Goal: Task Accomplishment & Management: Manage account settings

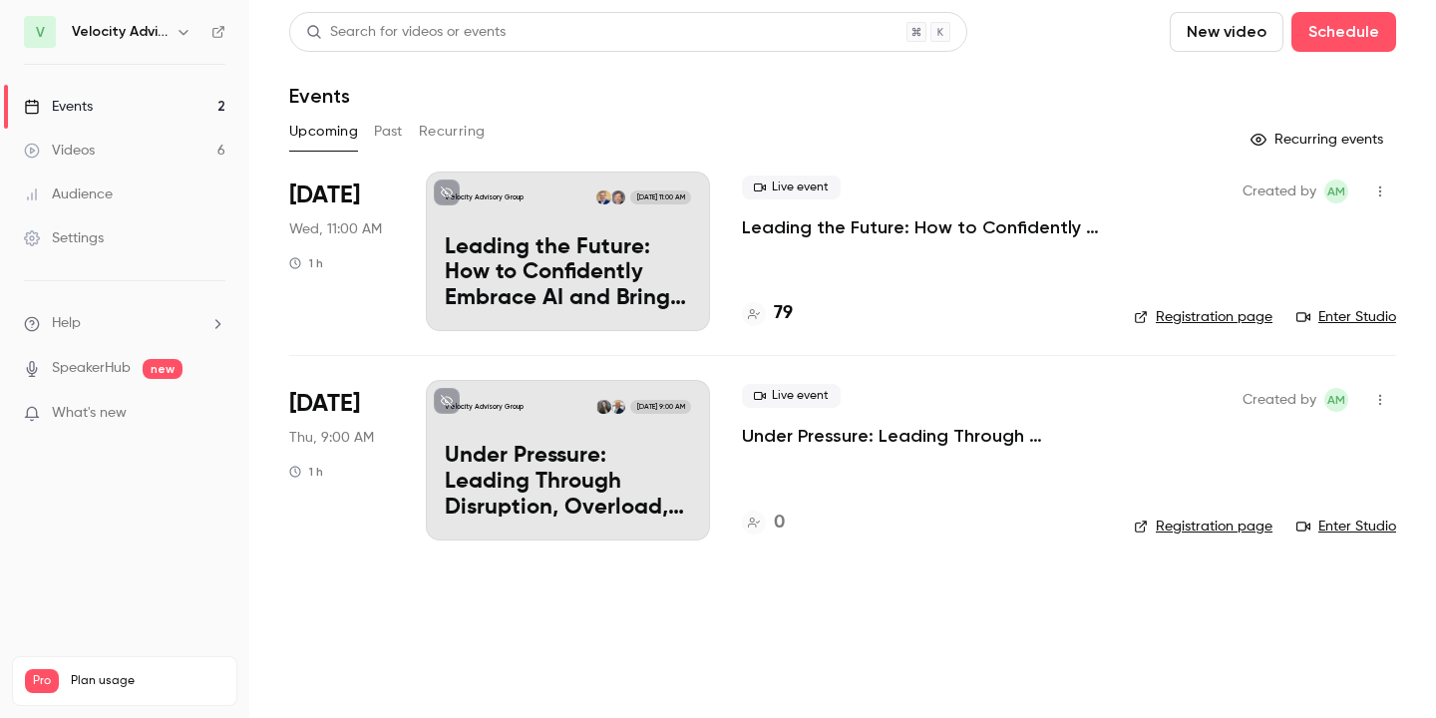
click at [881, 236] on p "Leading the Future: How to Confidently Embrace AI and Bring Your Team Along" at bounding box center [922, 227] width 360 height 24
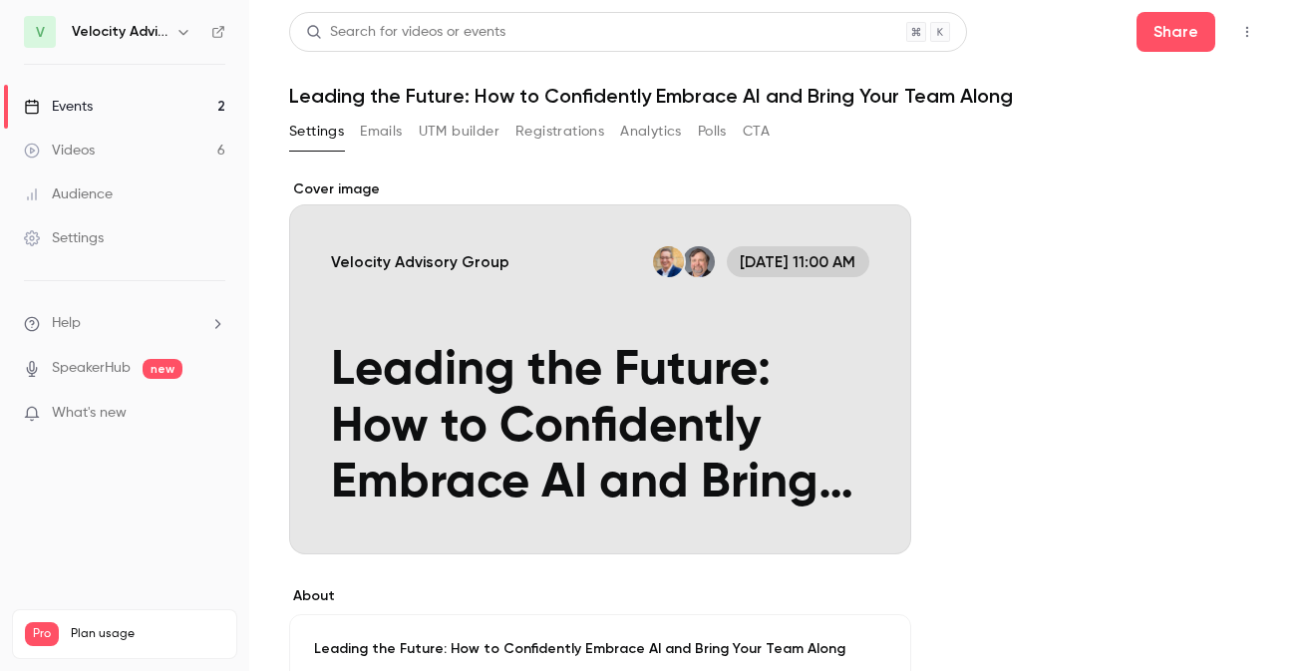
click at [571, 133] on button "Registrations" at bounding box center [560, 132] width 89 height 32
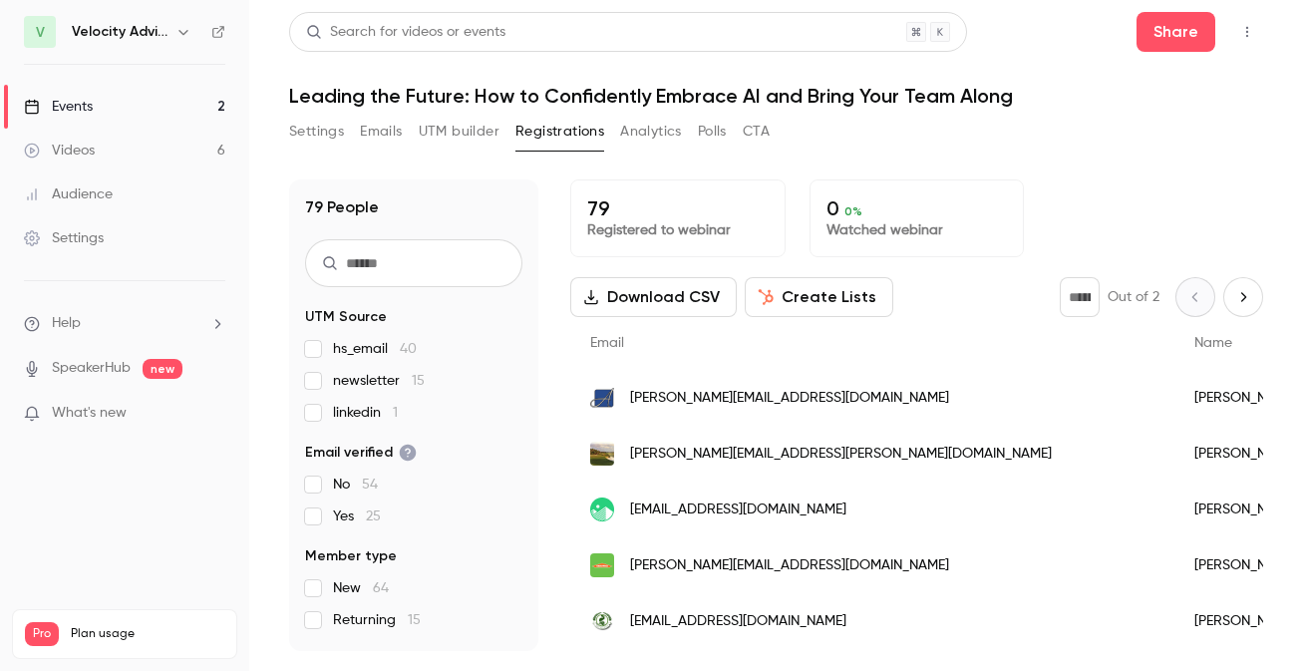
click at [306, 122] on button "Settings" at bounding box center [316, 132] width 55 height 32
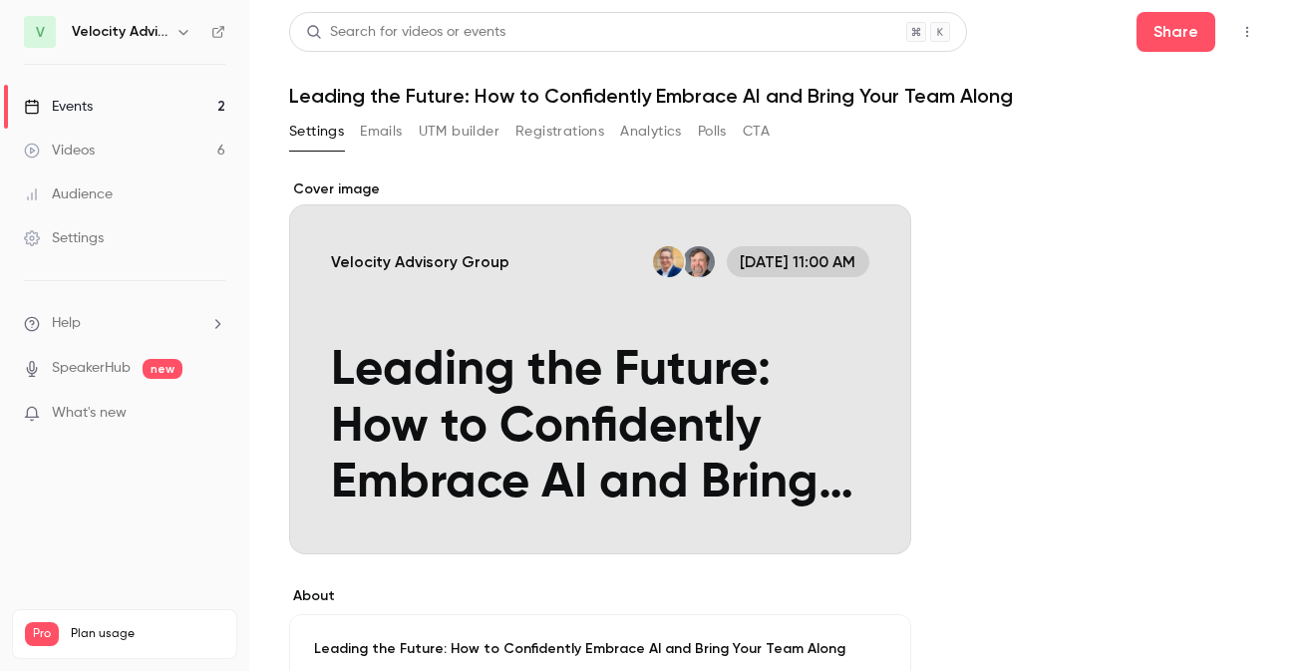
click at [388, 123] on button "Emails" at bounding box center [381, 132] width 42 height 32
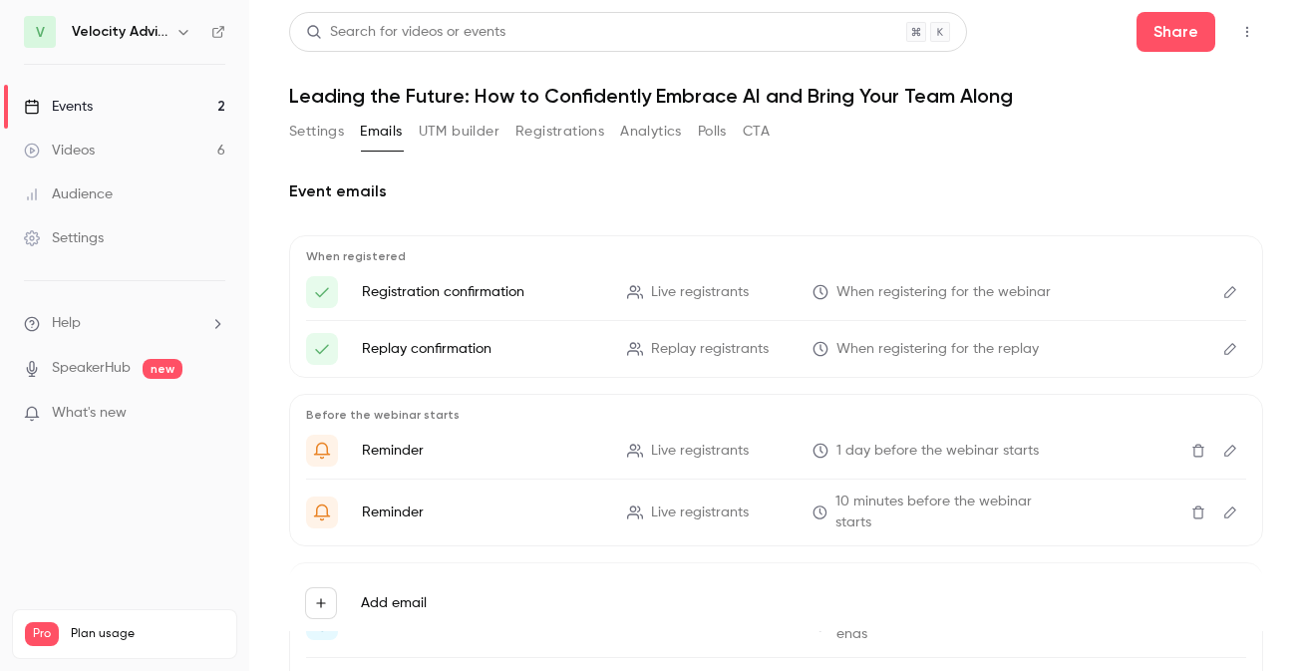
click at [547, 130] on button "Registrations" at bounding box center [560, 132] width 89 height 32
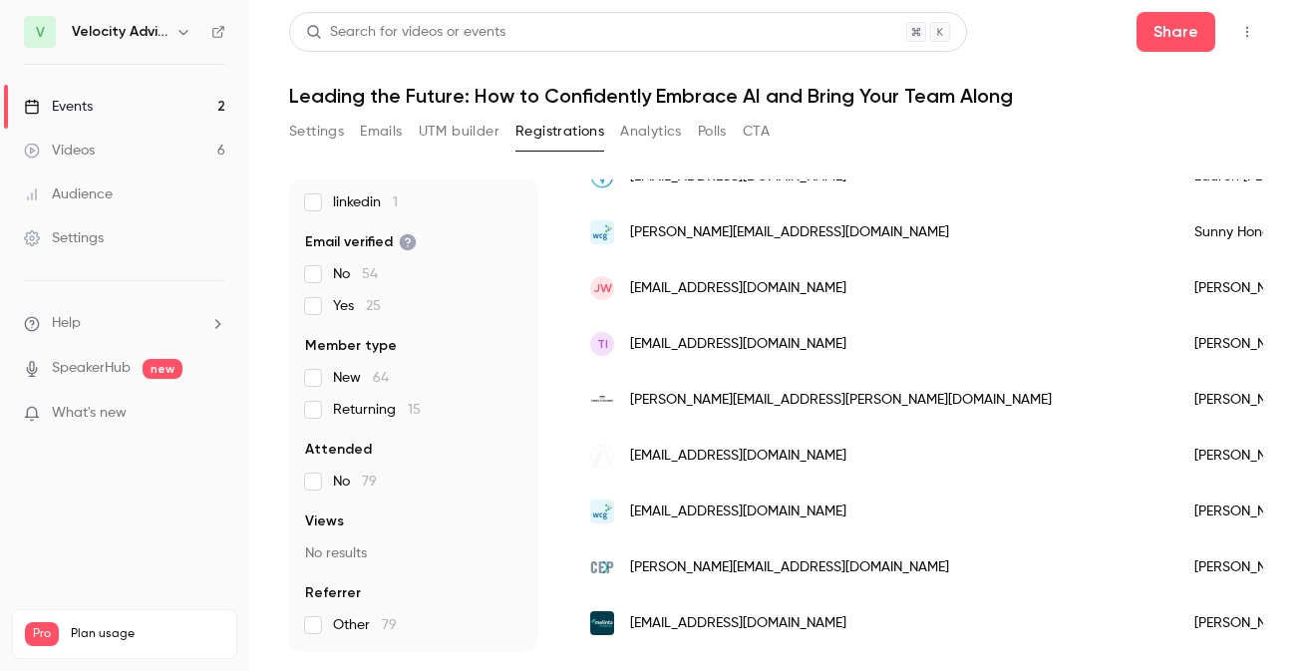
click at [1240, 28] on icon "button" at bounding box center [1248, 32] width 16 height 14
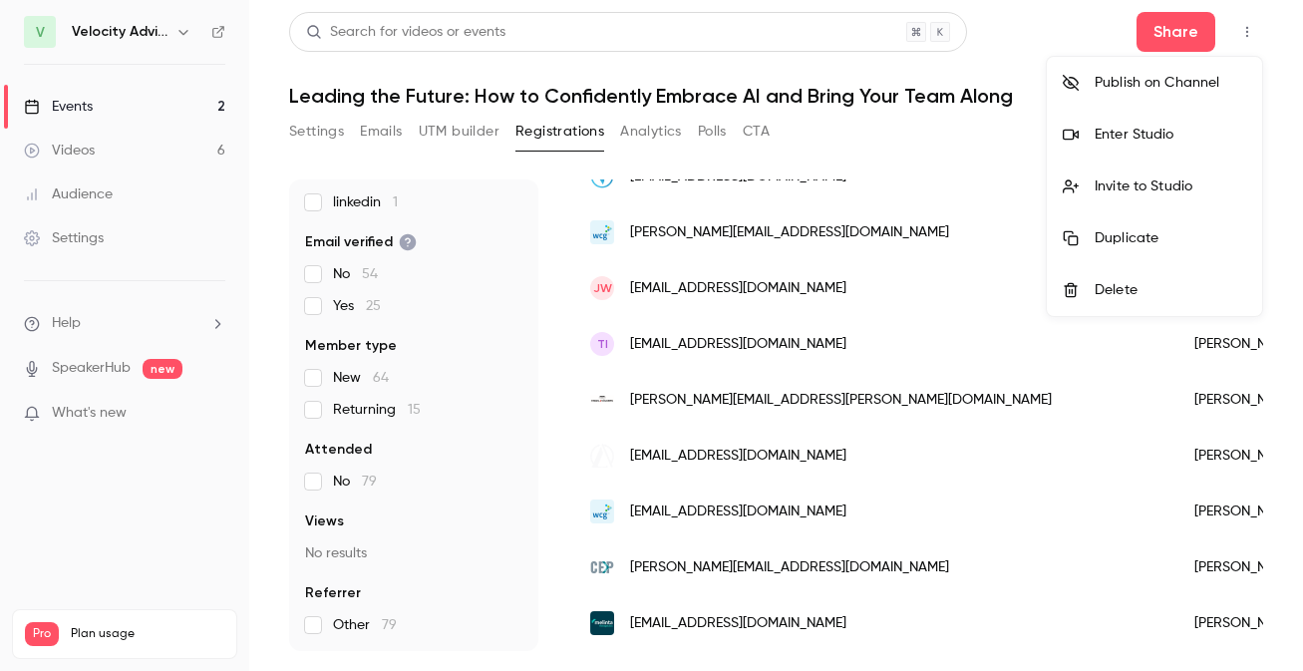
click at [865, 113] on div at bounding box center [651, 335] width 1303 height 671
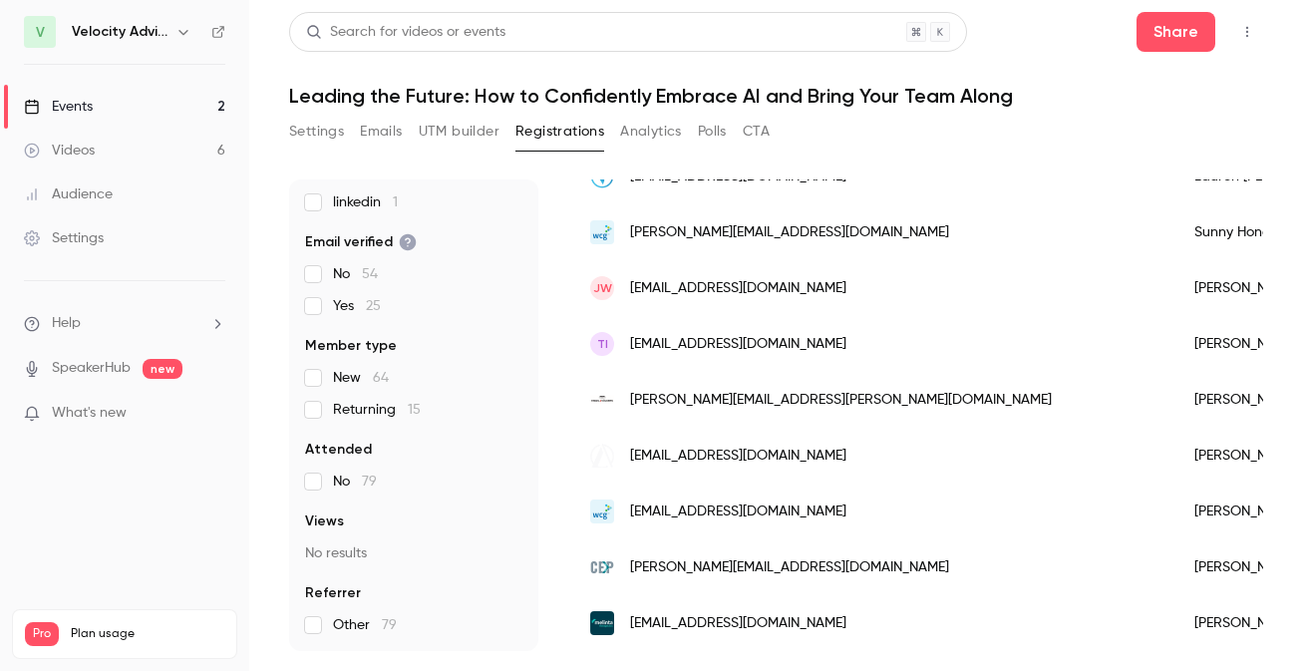
click at [302, 137] on button "Settings" at bounding box center [316, 132] width 55 height 32
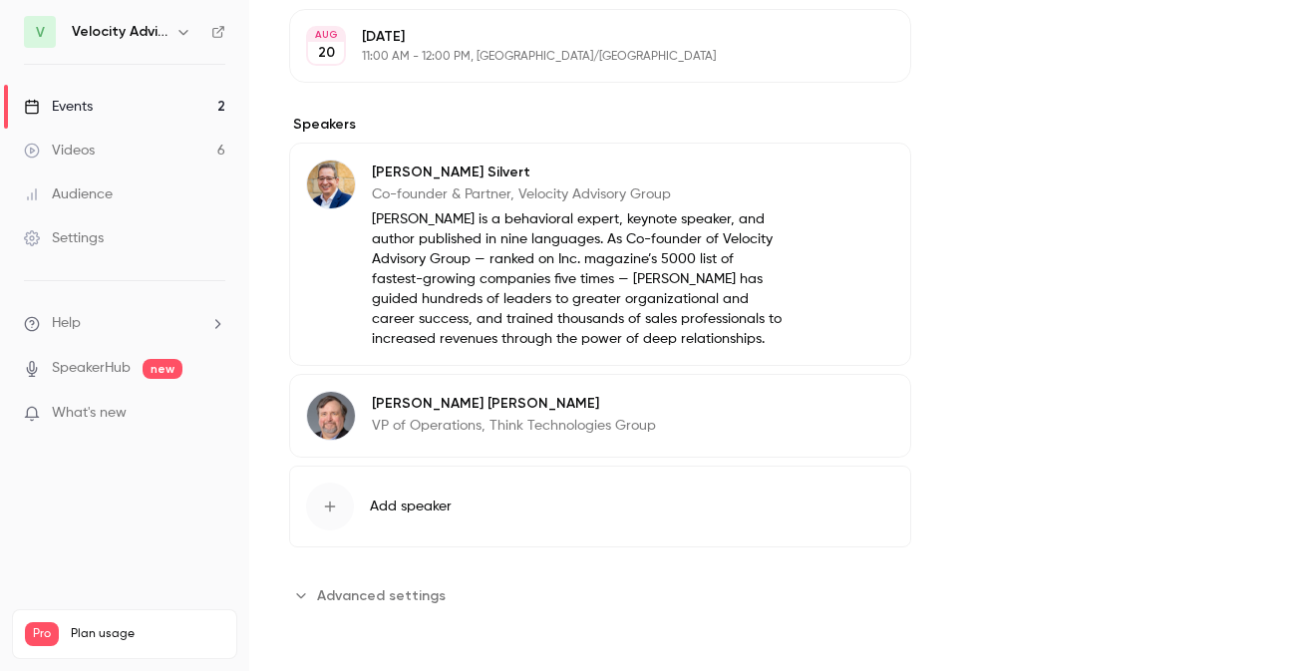
click at [433, 602] on span "Advanced settings" at bounding box center [381, 595] width 129 height 21
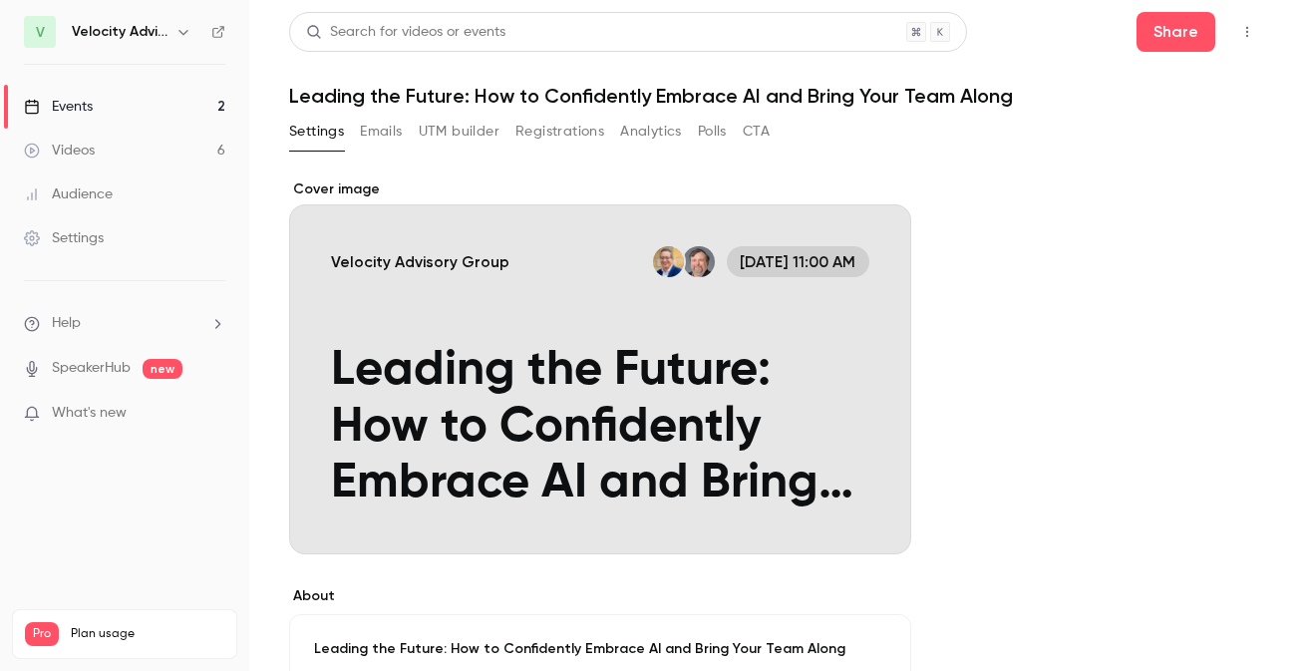
click at [375, 140] on button "Emails" at bounding box center [381, 132] width 42 height 32
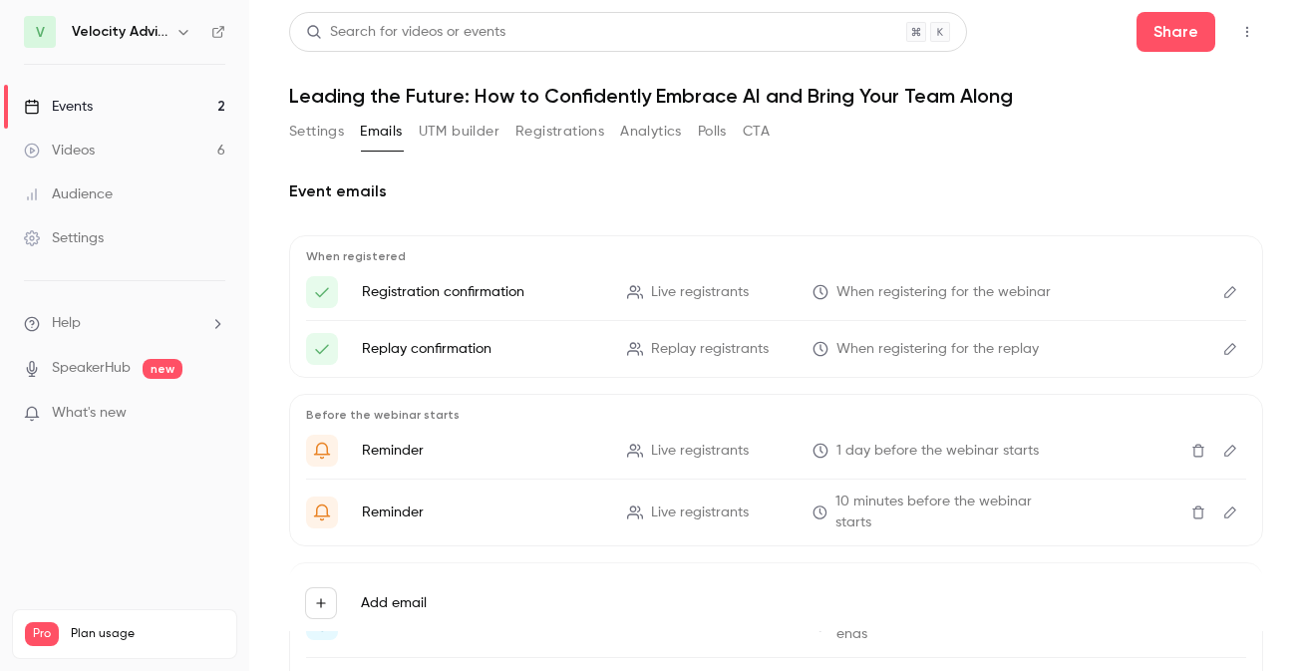
click at [569, 144] on button "Registrations" at bounding box center [560, 132] width 89 height 32
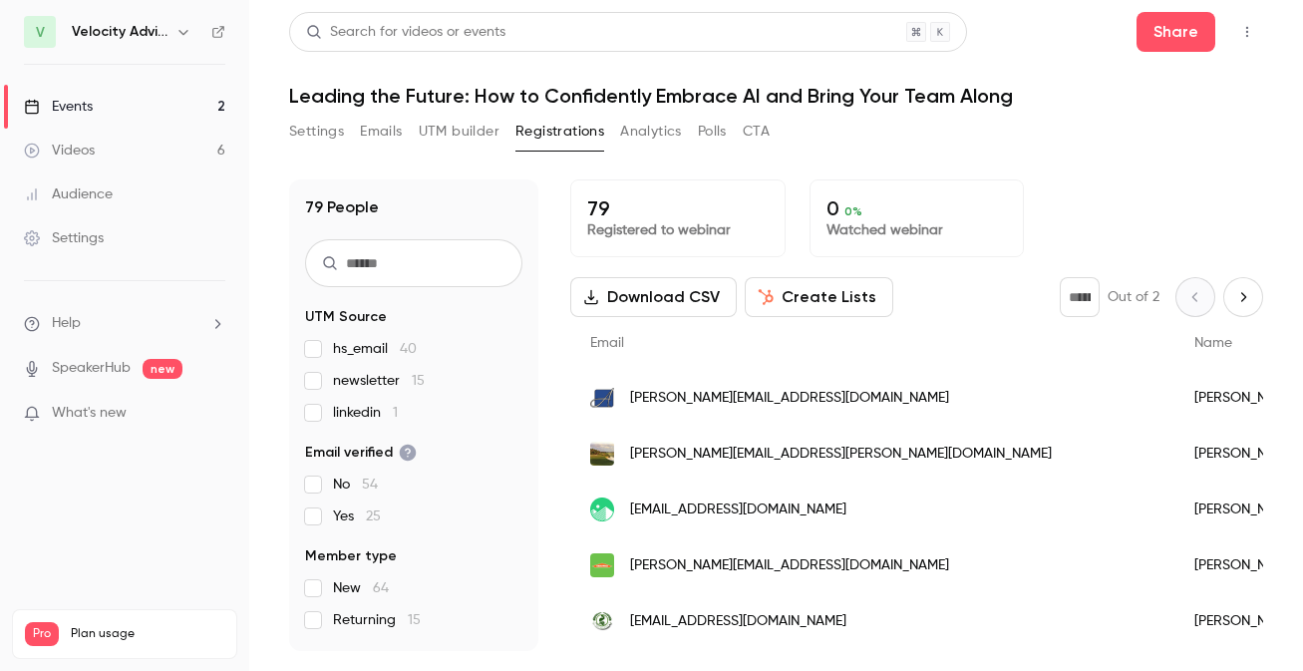
click at [1235, 31] on button "button" at bounding box center [1248, 32] width 32 height 32
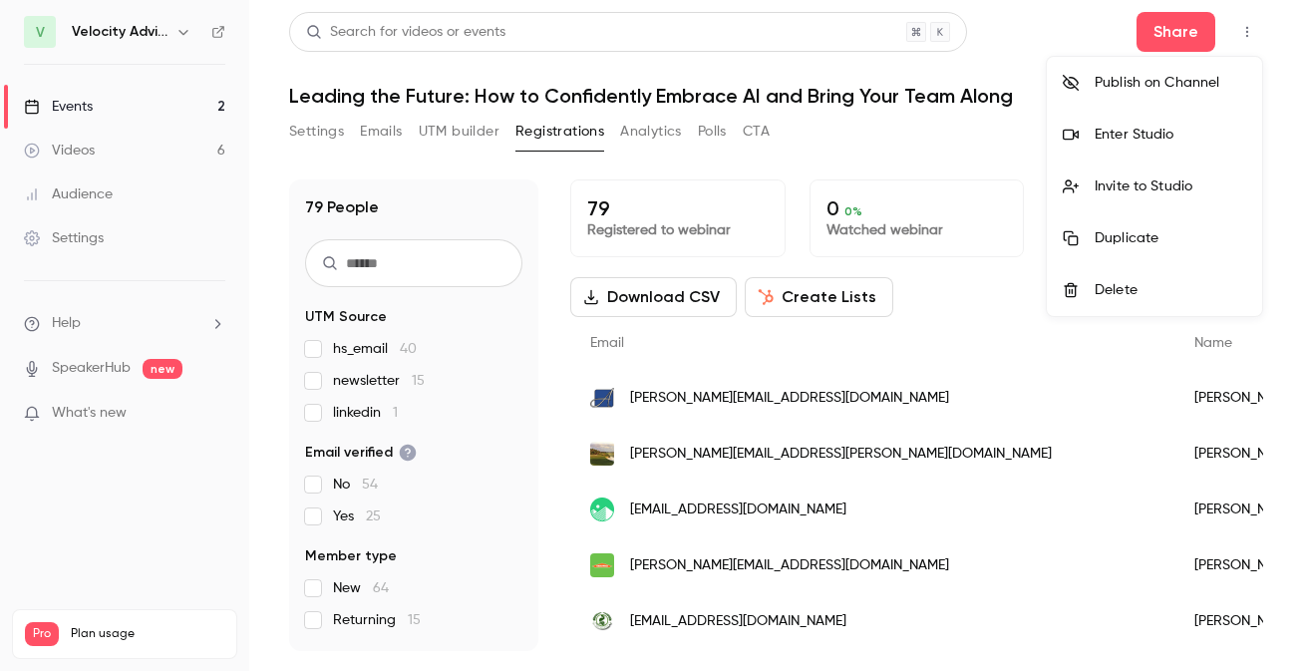
click at [973, 140] on div at bounding box center [651, 335] width 1303 height 671
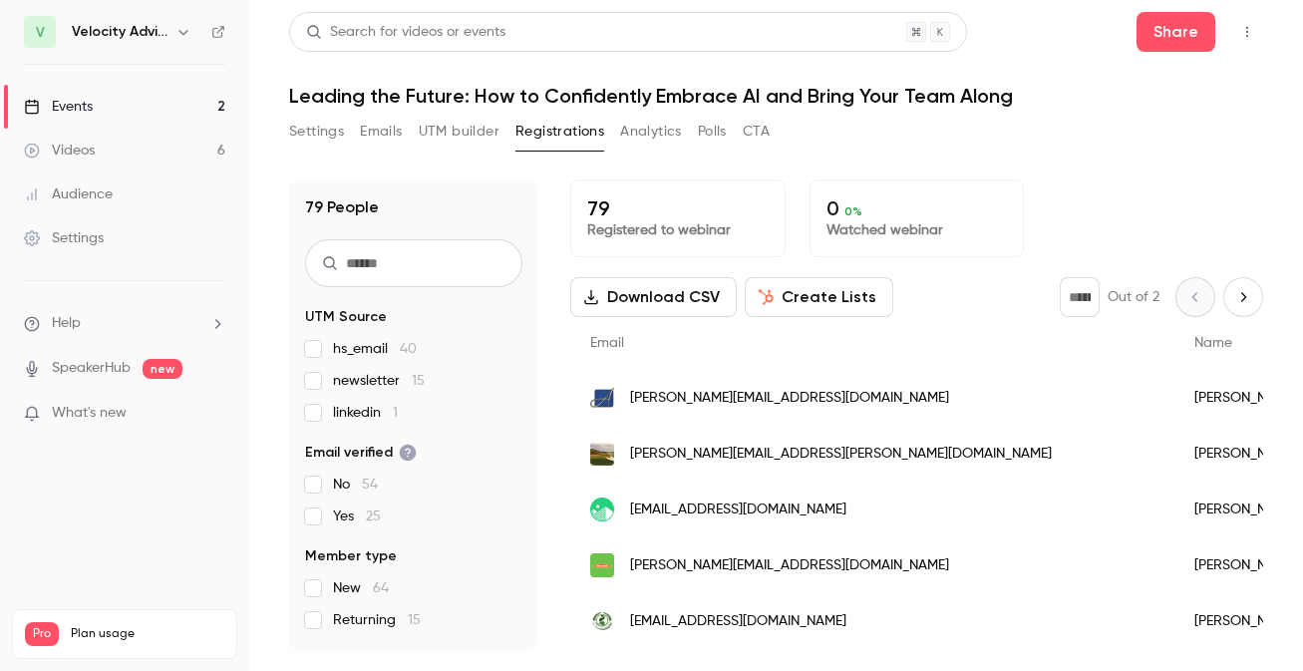
click at [89, 227] on link "Settings" at bounding box center [124, 238] width 249 height 44
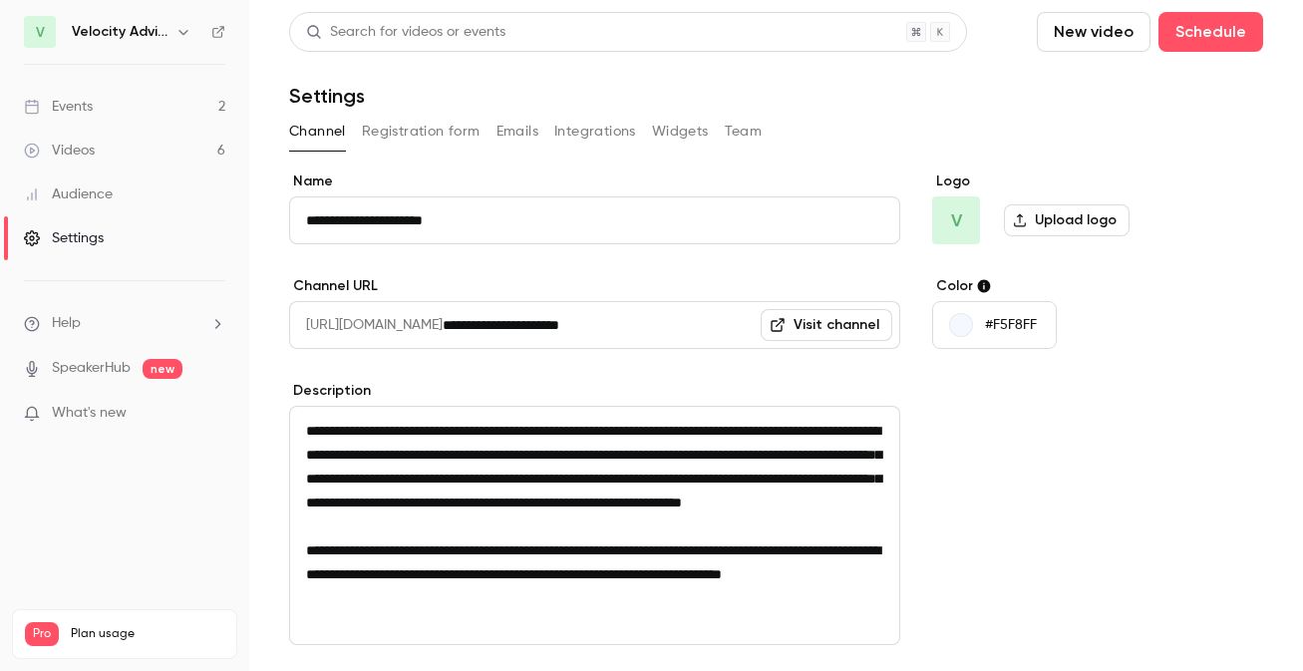
click at [436, 132] on button "Registration form" at bounding box center [421, 132] width 119 height 32
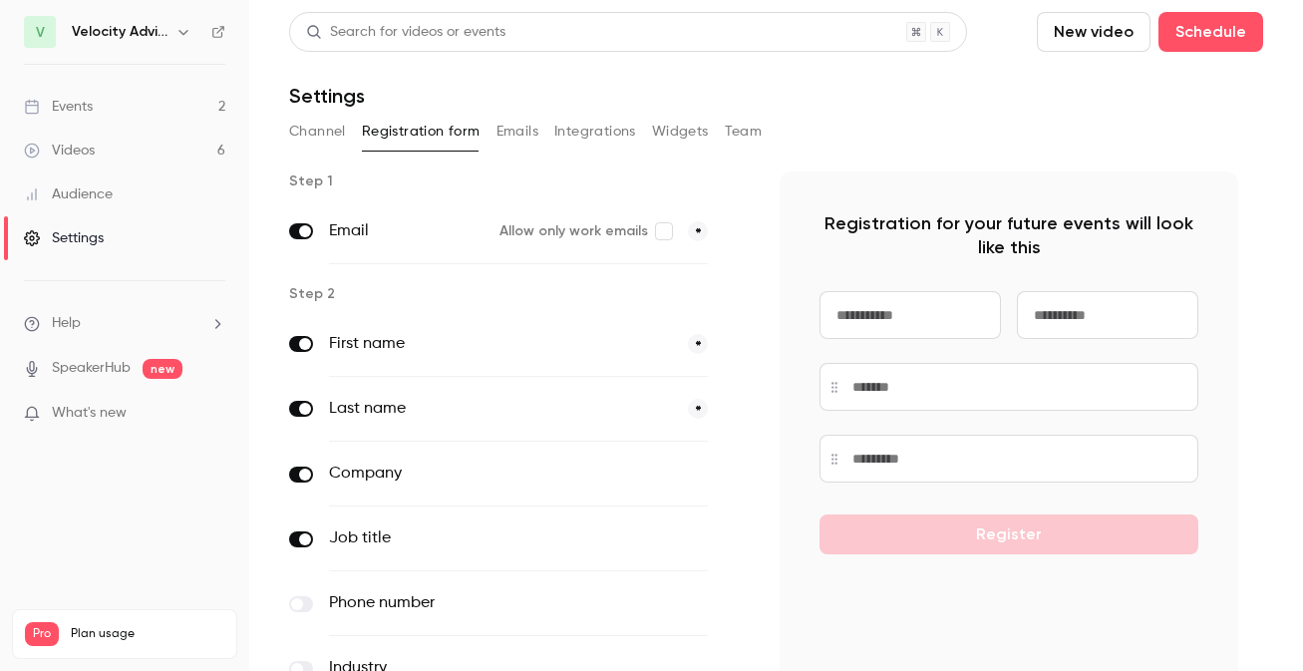
click at [502, 130] on button "Emails" at bounding box center [518, 132] width 42 height 32
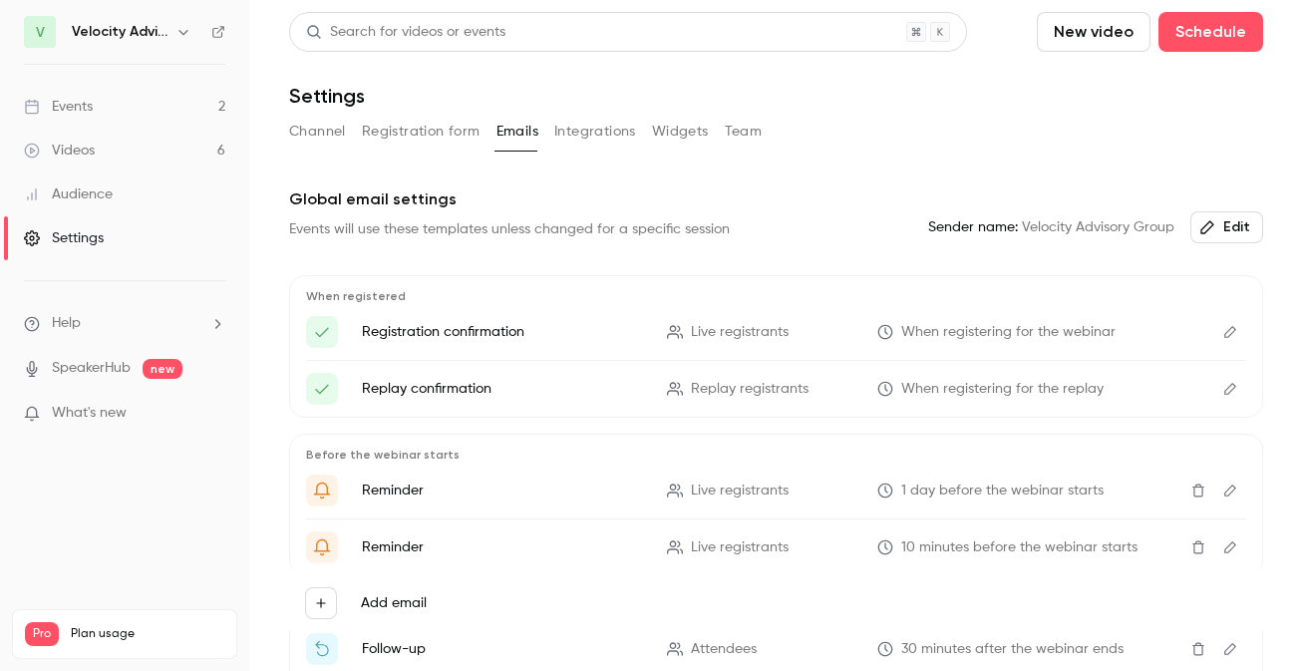
click at [339, 132] on button "Channel" at bounding box center [317, 132] width 57 height 32
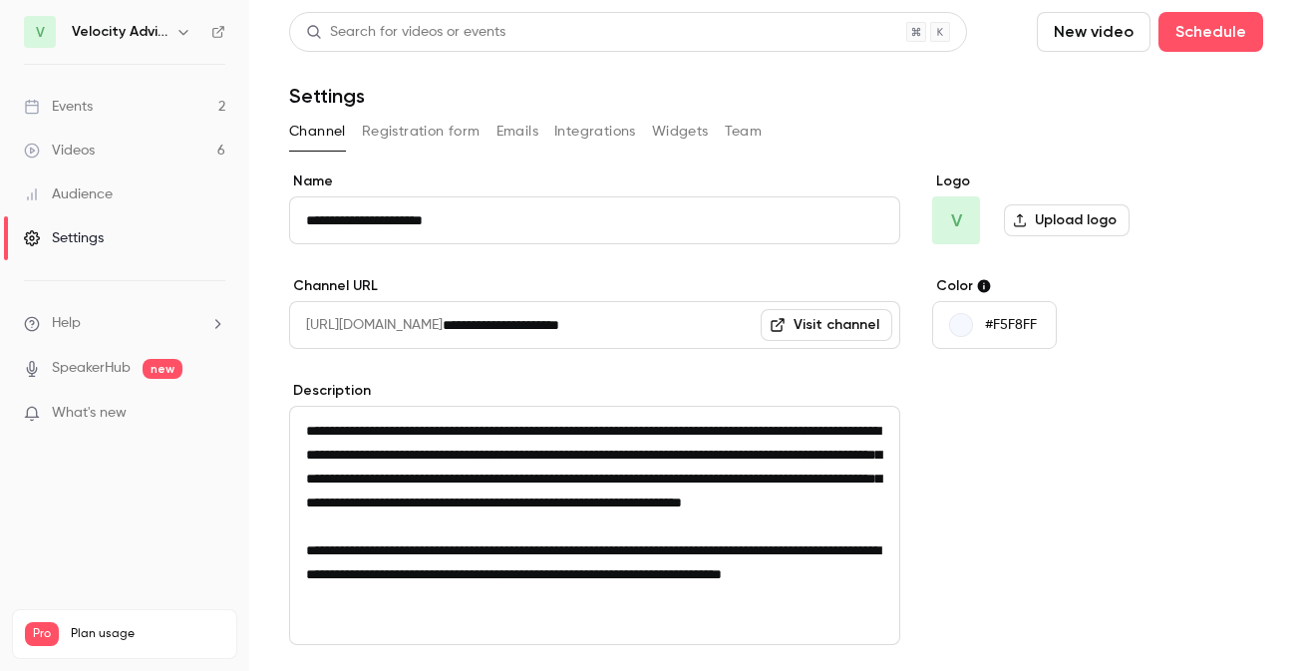
click at [87, 103] on div "Events" at bounding box center [58, 107] width 69 height 20
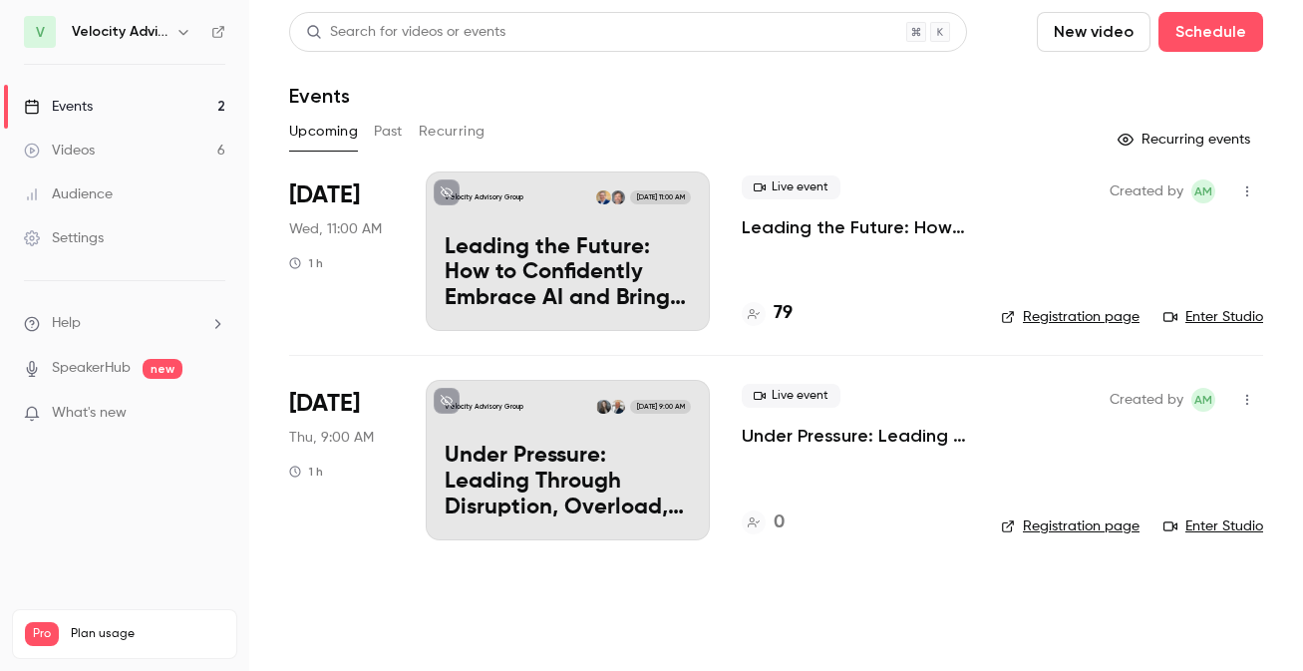
click at [1061, 313] on link "Registration page" at bounding box center [1070, 317] width 139 height 20
